Goal: Complete application form: Complete application form

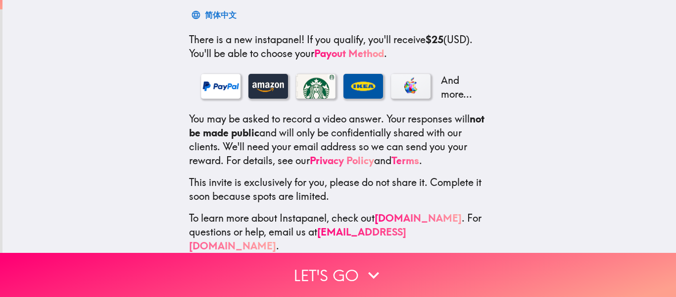
scroll to position [165, 0]
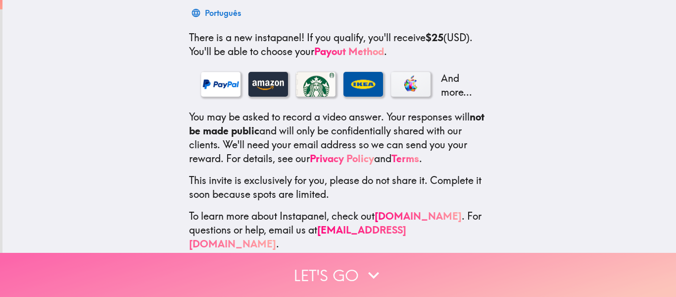
click at [322, 269] on button "Let's go" at bounding box center [338, 274] width 676 height 44
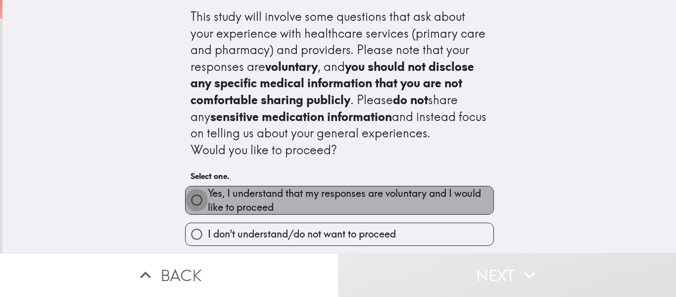
click at [195, 201] on input "Yes, I understand that my responses are voluntary and I would like to proceed" at bounding box center [197, 200] width 22 height 22
radio input "true"
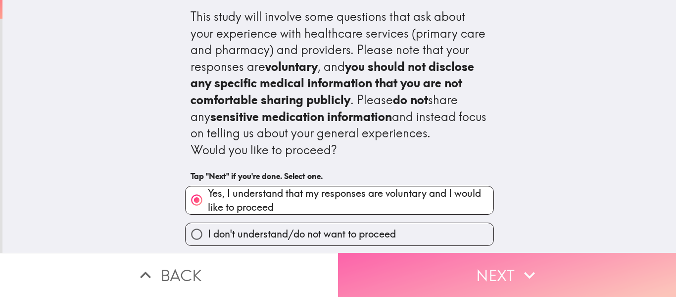
click at [480, 281] on button "Next" at bounding box center [507, 274] width 338 height 44
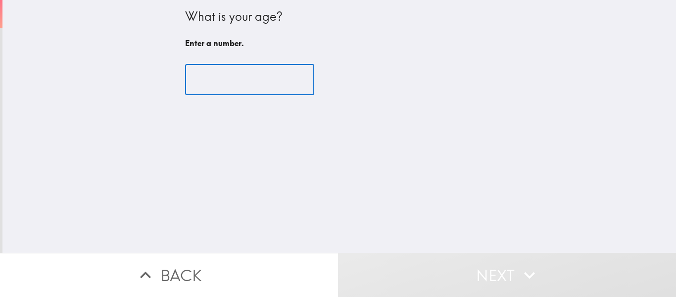
click at [239, 71] on input "number" at bounding box center [249, 79] width 129 height 31
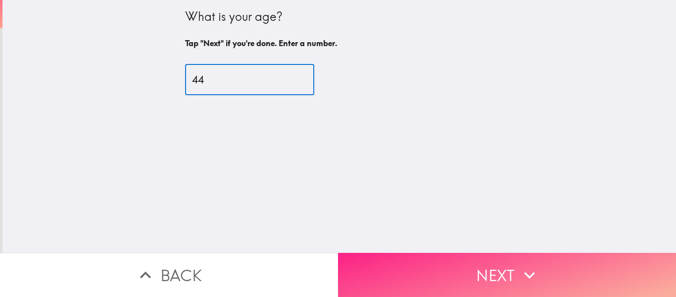
type input "44"
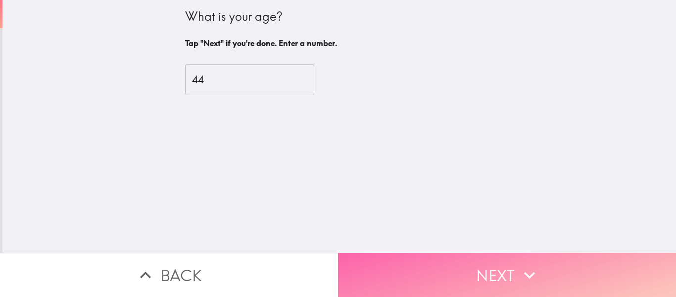
click at [494, 265] on button "Next" at bounding box center [507, 274] width 338 height 44
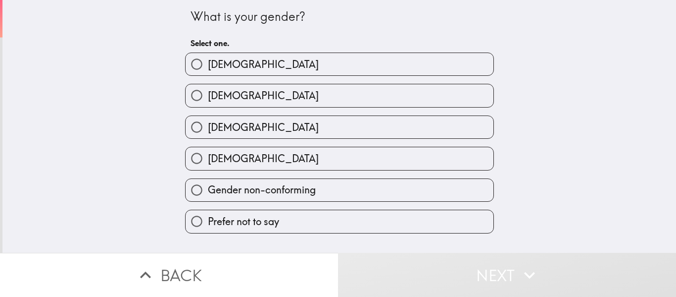
click at [259, 97] on label "[DEMOGRAPHIC_DATA]" at bounding box center [340, 95] width 308 height 22
click at [208, 97] on input "[DEMOGRAPHIC_DATA]" at bounding box center [197, 95] width 22 height 22
radio input "true"
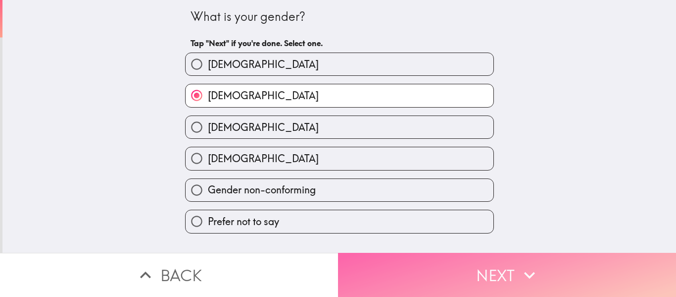
click at [468, 265] on button "Next" at bounding box center [507, 274] width 338 height 44
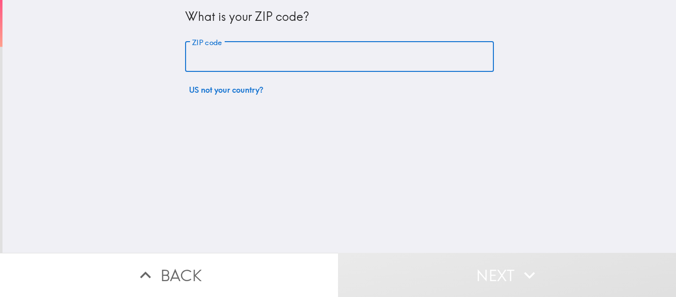
click at [288, 54] on input "ZIP code" at bounding box center [339, 57] width 309 height 31
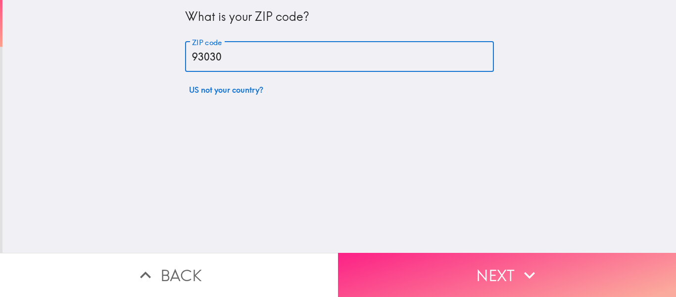
type input "93030"
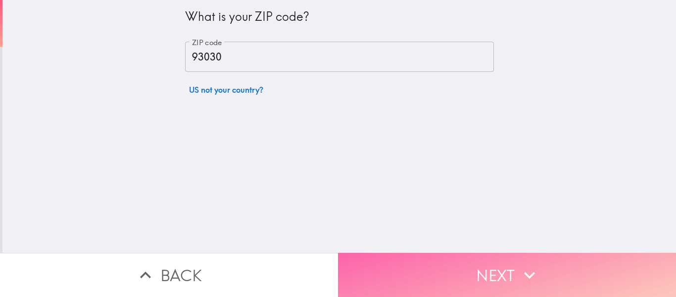
click at [441, 282] on button "Next" at bounding box center [507, 274] width 338 height 44
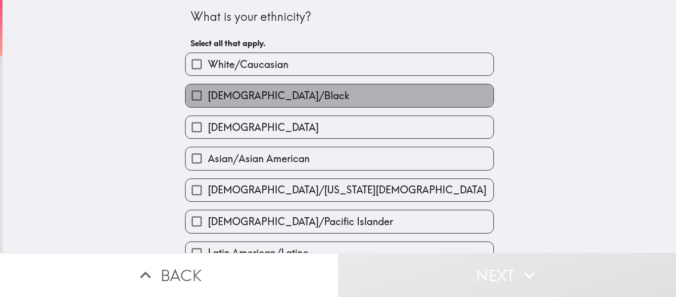
click at [243, 95] on span "[DEMOGRAPHIC_DATA]/Black" at bounding box center [279, 96] width 142 height 14
click at [208, 95] on input "[DEMOGRAPHIC_DATA]/Black" at bounding box center [197, 95] width 22 height 22
checkbox input "true"
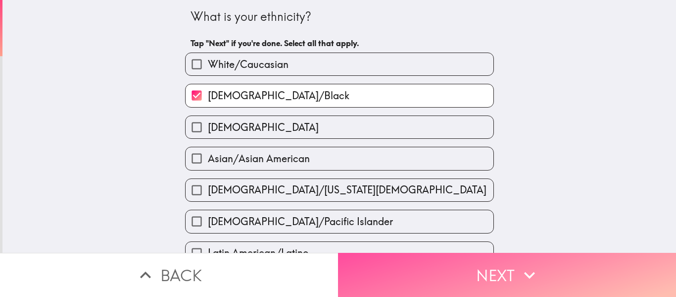
click at [389, 272] on button "Next" at bounding box center [507, 274] width 338 height 44
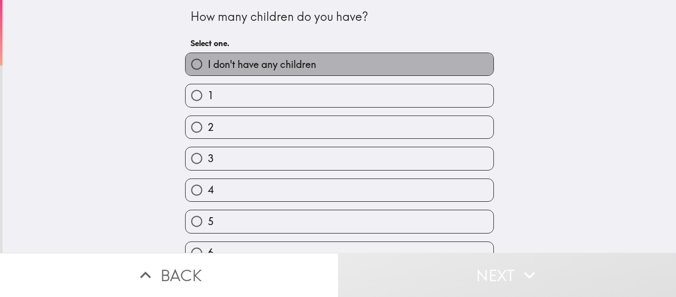
click at [248, 65] on span "I don't have any children" at bounding box center [262, 64] width 108 height 14
click at [208, 65] on input "I don't have any children" at bounding box center [197, 64] width 22 height 22
radio input "true"
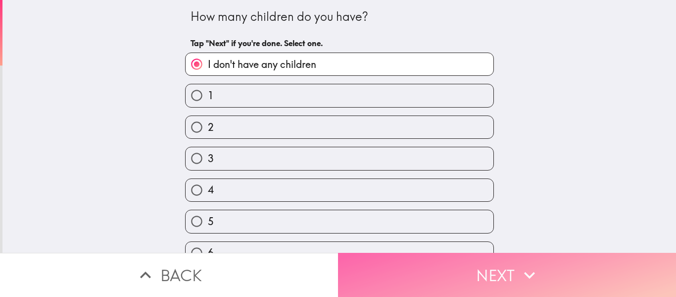
click at [442, 273] on button "Next" at bounding box center [507, 274] width 338 height 44
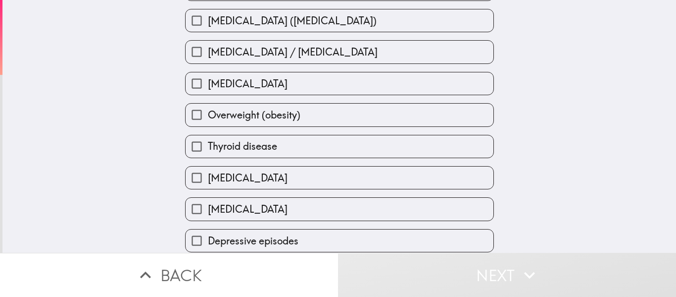
scroll to position [332, 0]
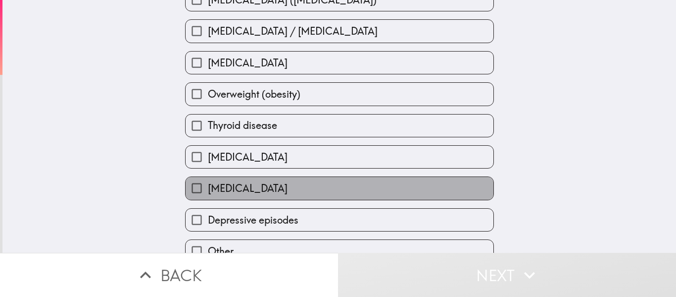
click at [324, 183] on label "[MEDICAL_DATA]" at bounding box center [340, 188] width 308 height 22
click at [208, 183] on input "[MEDICAL_DATA]" at bounding box center [197, 188] width 22 height 22
checkbox input "true"
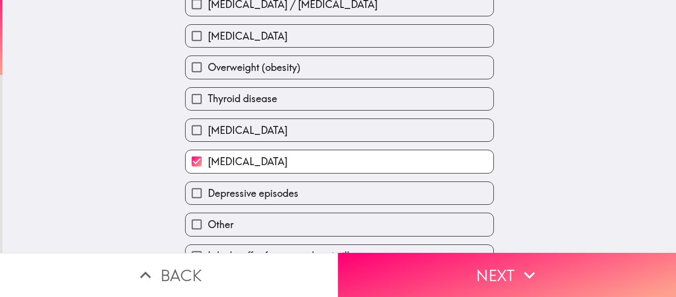
scroll to position [389, 0]
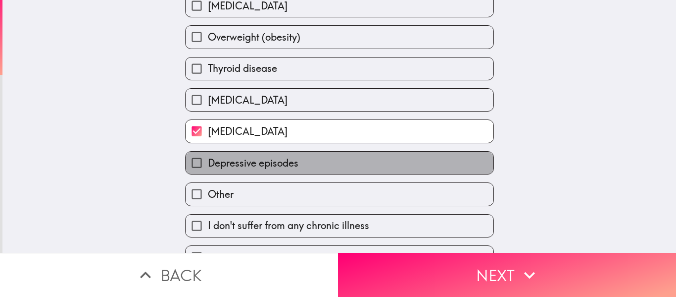
click at [333, 159] on label "Depressive episodes" at bounding box center [340, 162] width 308 height 22
click at [208, 159] on input "Depressive episodes" at bounding box center [197, 162] width 22 height 22
checkbox input "true"
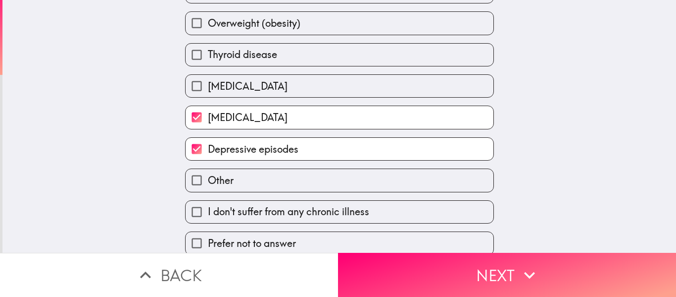
scroll to position [405, 0]
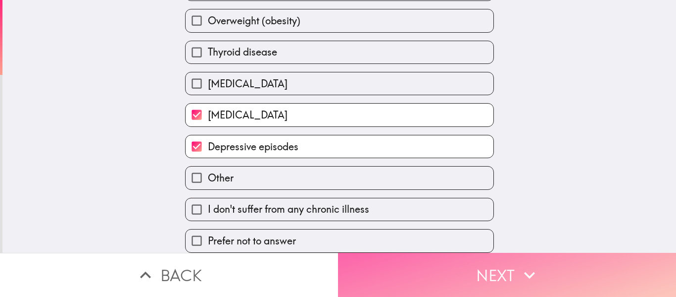
click at [438, 283] on button "Next" at bounding box center [507, 274] width 338 height 44
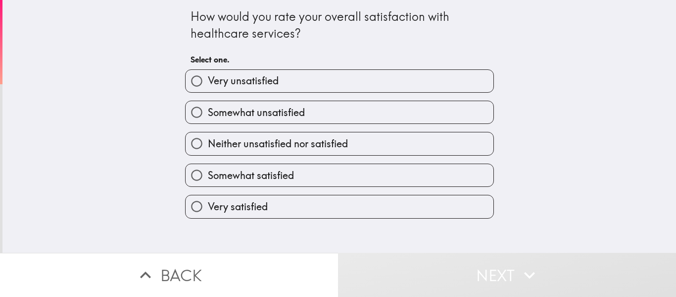
click at [252, 177] on span "Somewhat satisfied" at bounding box center [251, 175] width 86 height 14
click at [208, 177] on input "Somewhat satisfied" at bounding box center [197, 175] width 22 height 22
radio input "true"
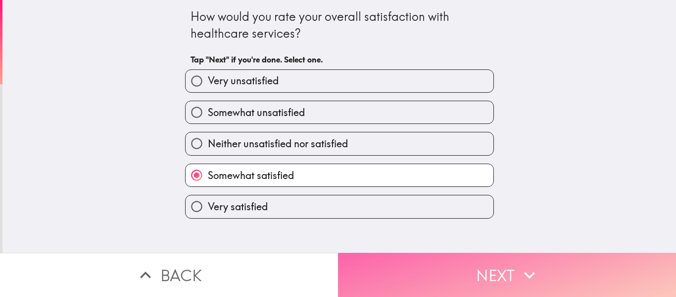
click at [445, 271] on button "Next" at bounding box center [507, 274] width 338 height 44
